Goal: Information Seeking & Learning: Learn about a topic

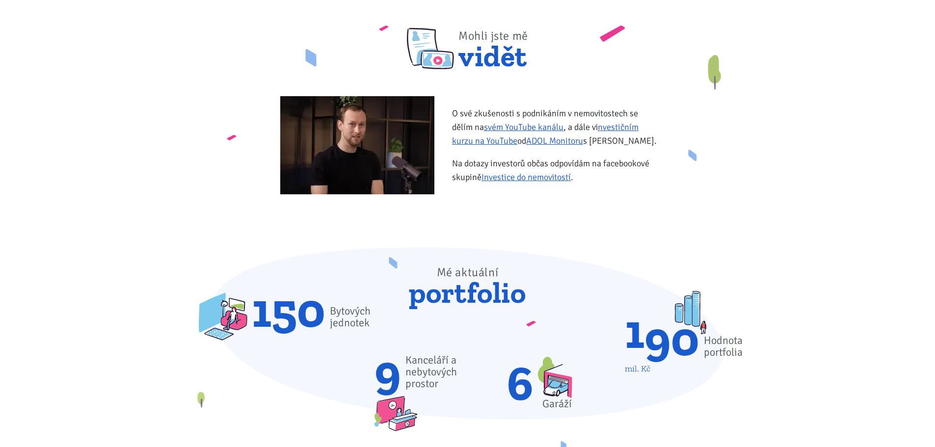
scroll to position [98, 0]
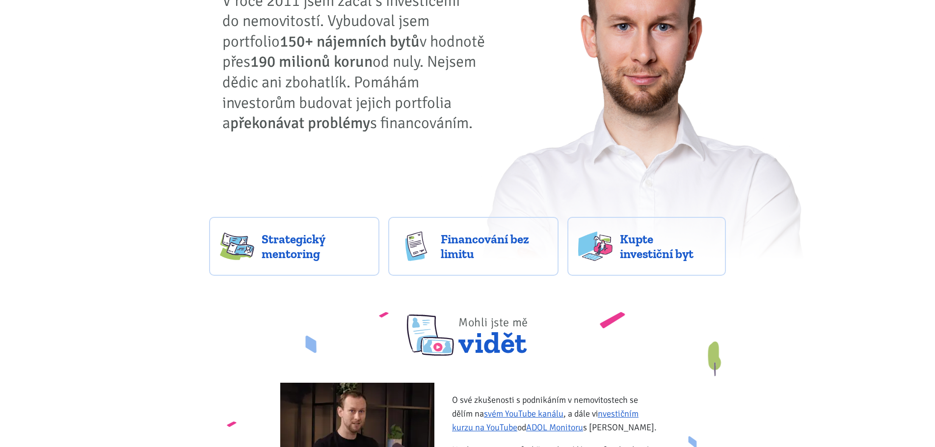
drag, startPoint x: 79, startPoint y: 291, endPoint x: 76, endPoint y: 229, distance: 62.5
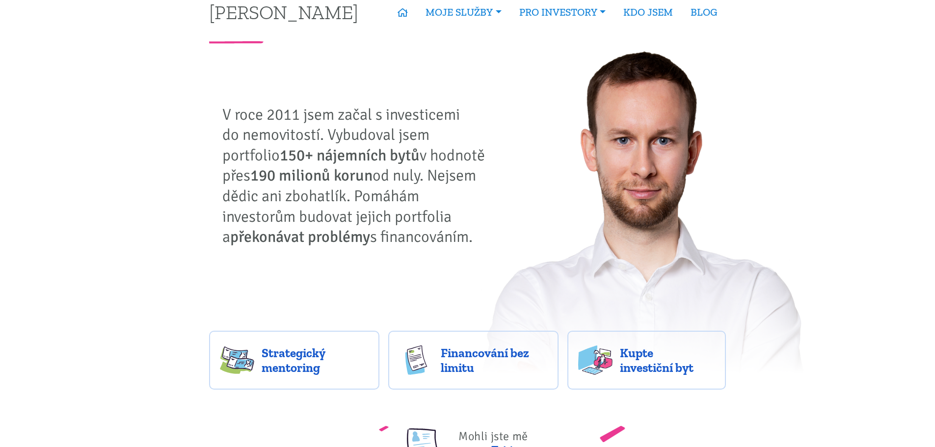
scroll to position [0, 0]
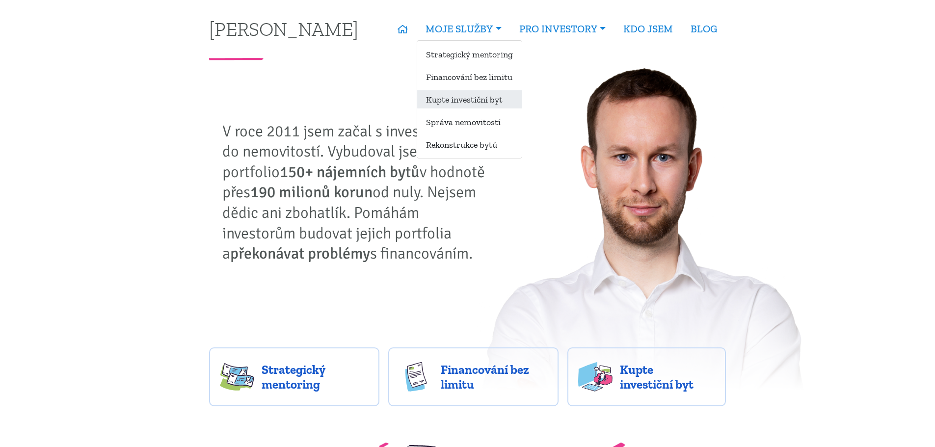
click at [450, 102] on link "Kupte investiční byt" at bounding box center [469, 99] width 105 height 18
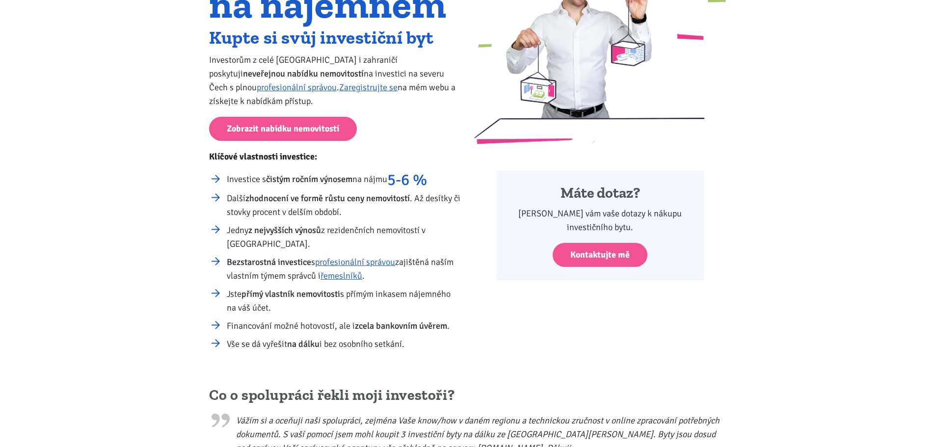
scroll to position [147, 0]
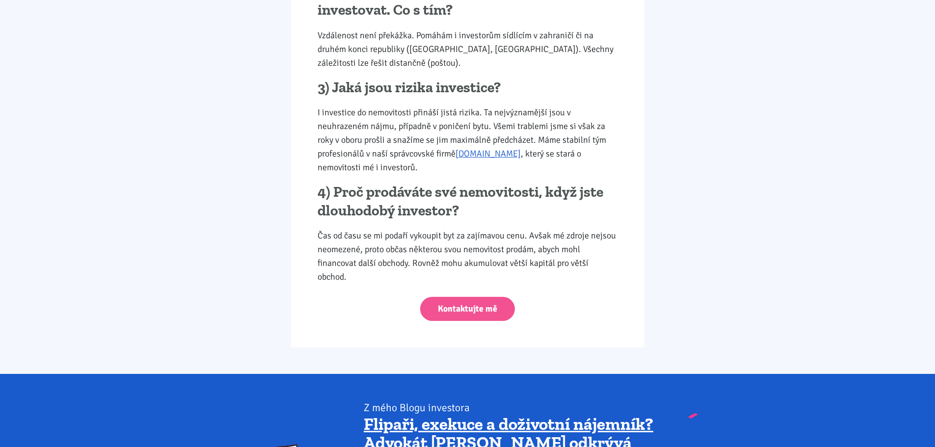
drag, startPoint x: 122, startPoint y: 350, endPoint x: 90, endPoint y: 254, distance: 101.2
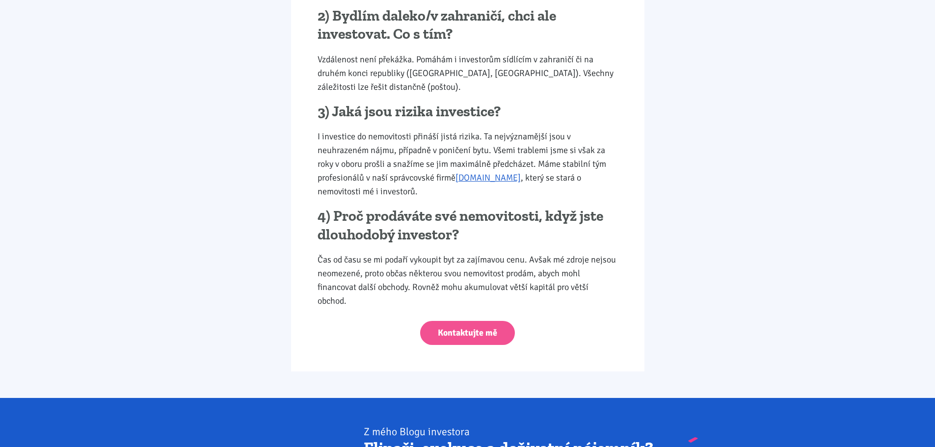
drag, startPoint x: 130, startPoint y: 320, endPoint x: 127, endPoint y: 300, distance: 19.4
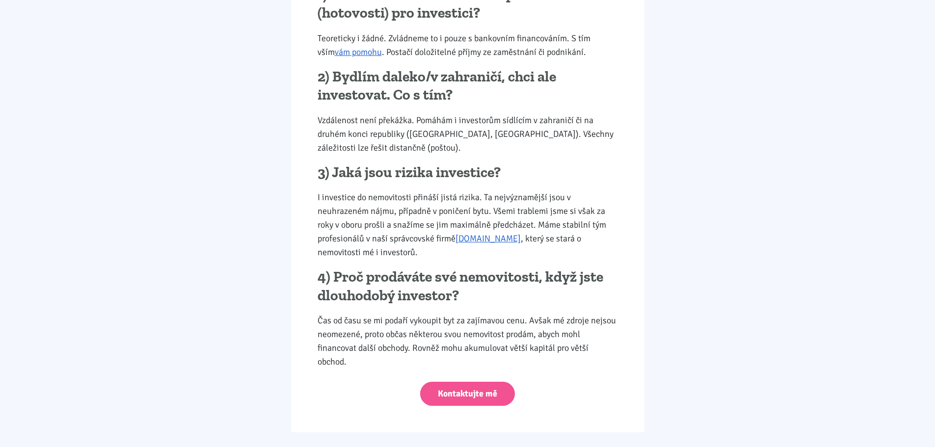
scroll to position [1301, 0]
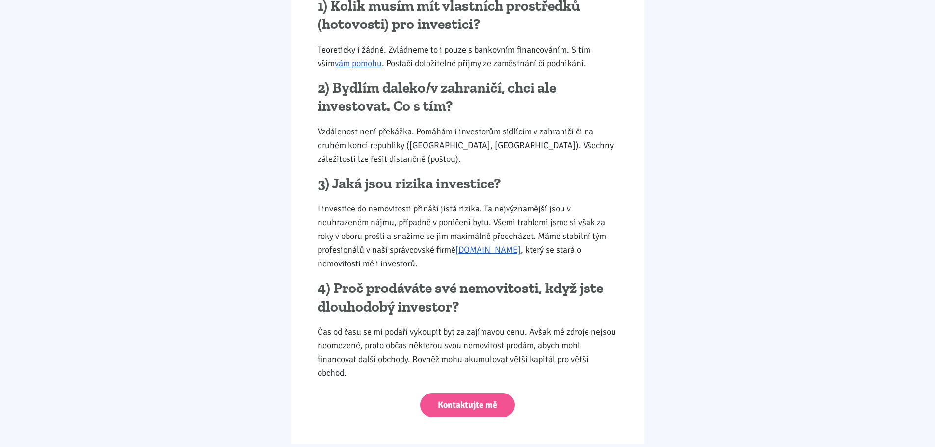
drag, startPoint x: 150, startPoint y: 308, endPoint x: 150, endPoint y: 277, distance: 30.4
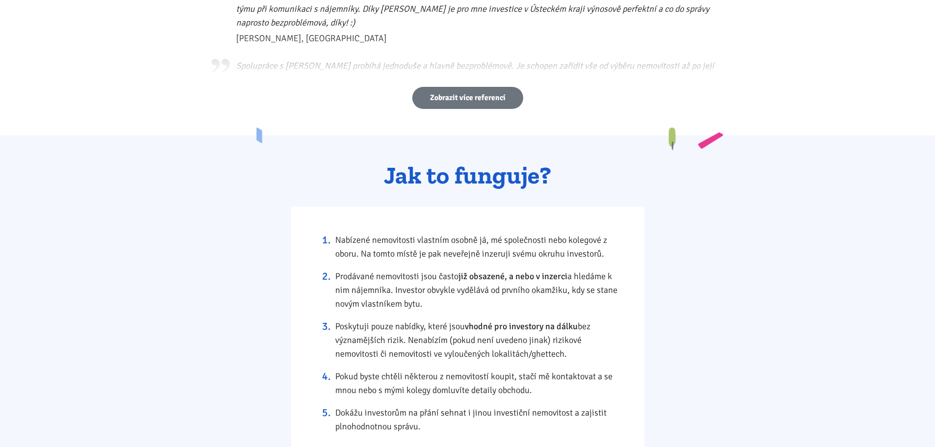
scroll to position [0, 0]
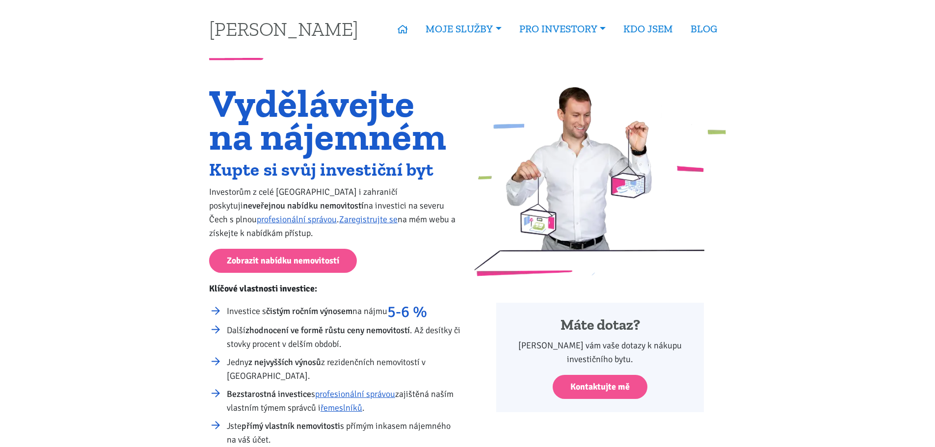
drag, startPoint x: 205, startPoint y: 389, endPoint x: 139, endPoint y: 211, distance: 190.0
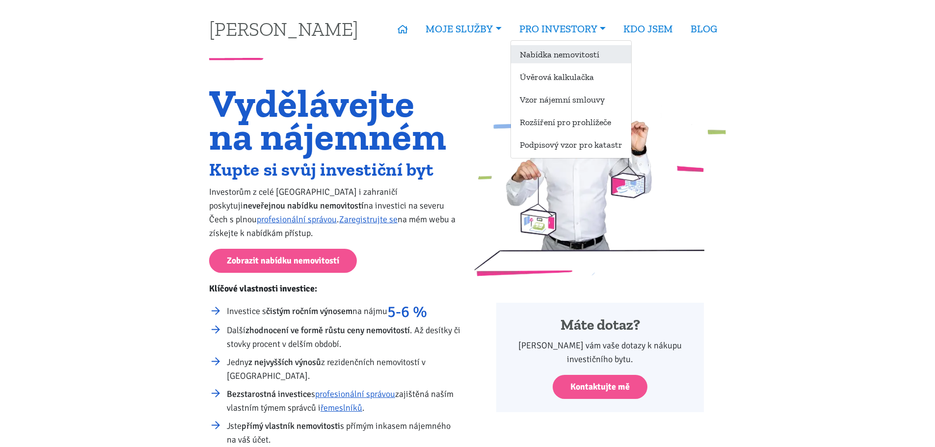
click at [560, 59] on link "Nabídka nemovitostí" at bounding box center [571, 54] width 120 height 18
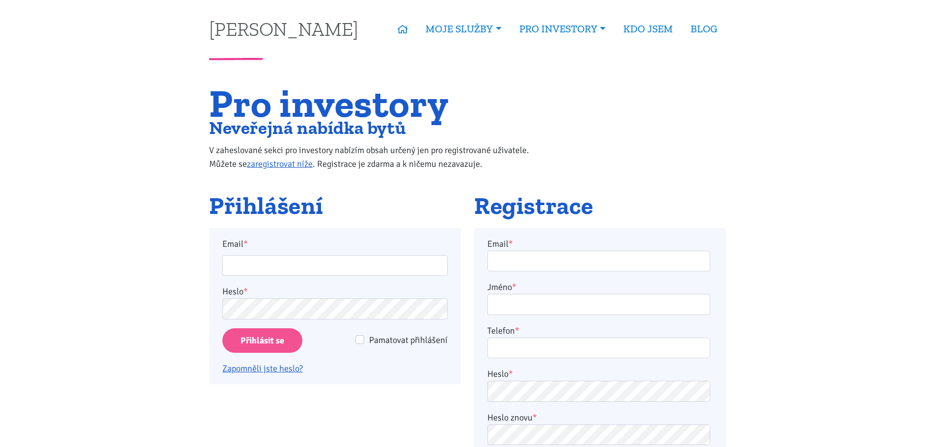
drag, startPoint x: 78, startPoint y: 392, endPoint x: 92, endPoint y: 277, distance: 116.2
